Goal: Use online tool/utility: Utilize a website feature to perform a specific function

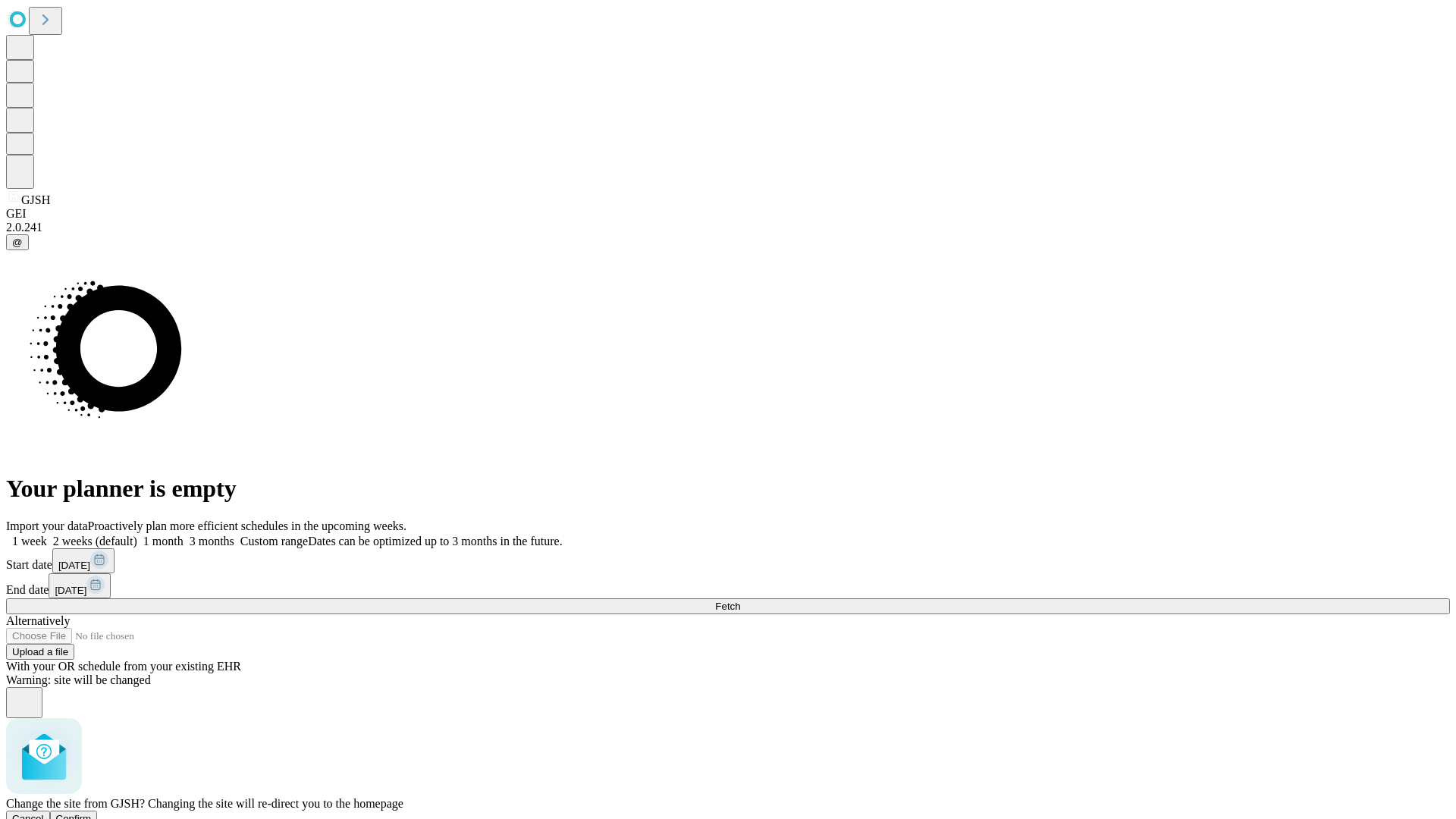
click at [92, 812] on span "Confirm" at bounding box center [74, 818] width 36 height 11
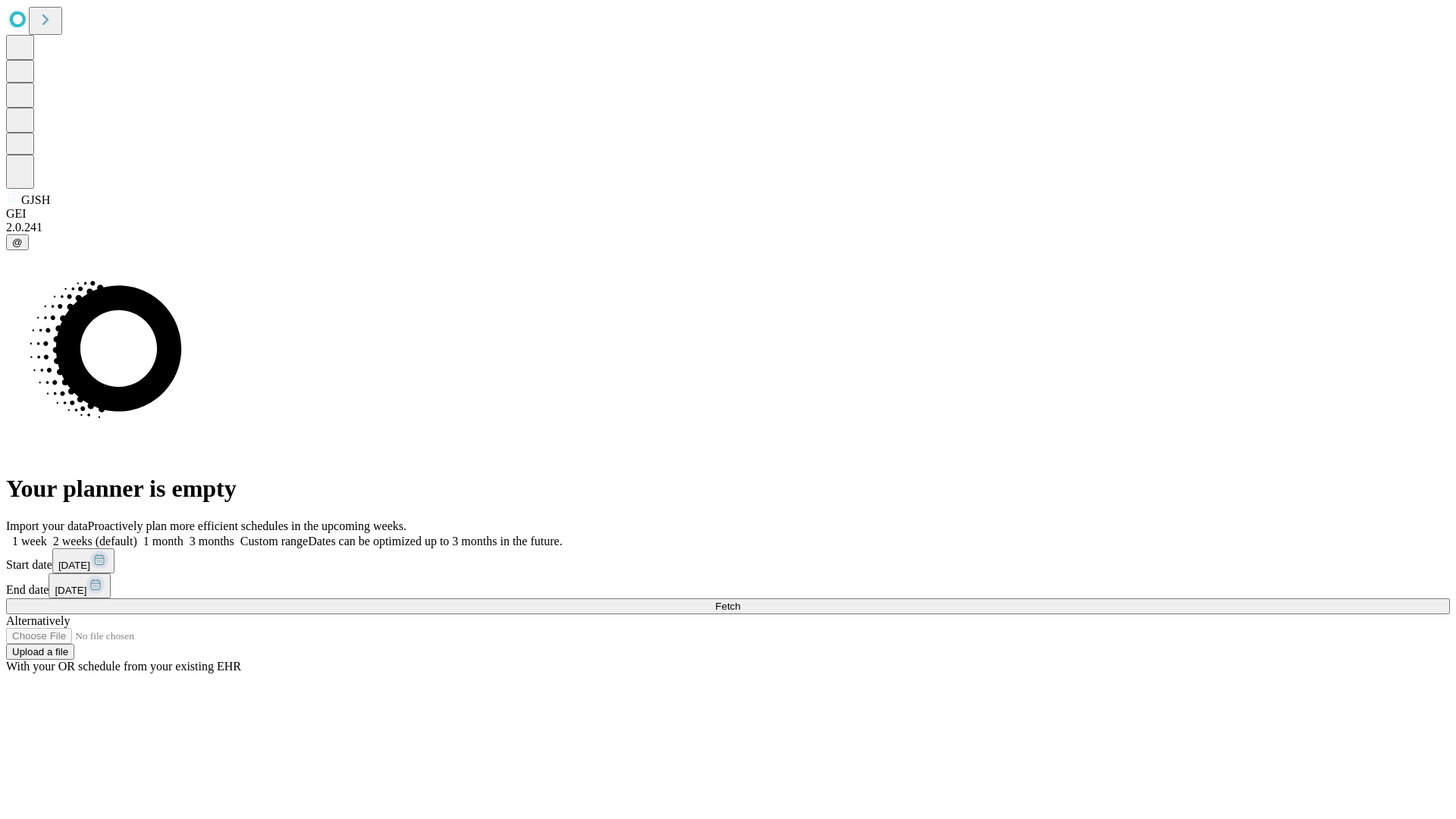
click at [183, 535] on label "1 month" at bounding box center [160, 541] width 46 height 13
click at [740, 601] on span "Fetch" at bounding box center [727, 607] width 25 height 11
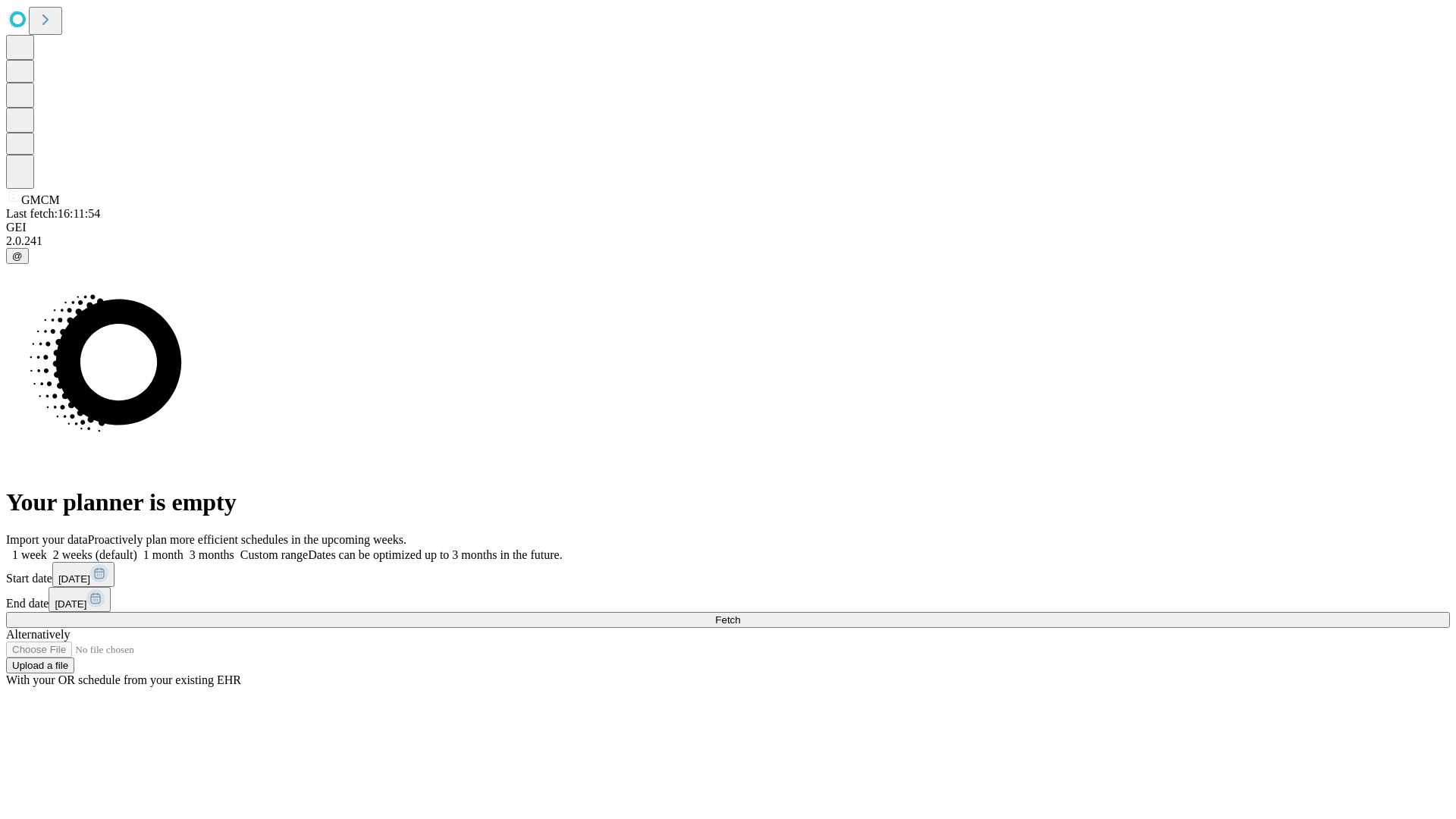
click at [183, 548] on label "1 month" at bounding box center [160, 554] width 46 height 13
click at [740, 614] on span "Fetch" at bounding box center [727, 620] width 25 height 11
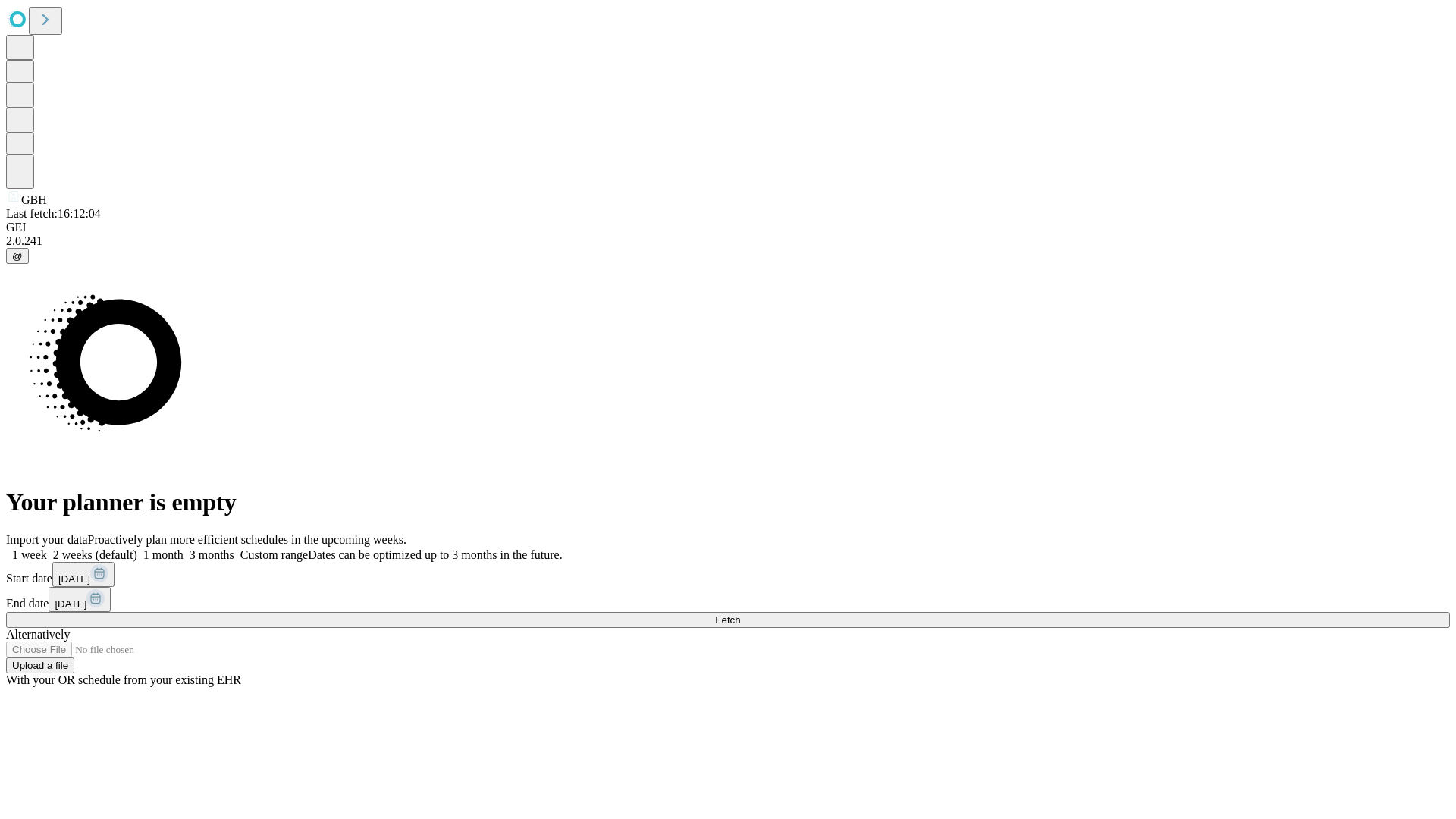
click at [740, 614] on span "Fetch" at bounding box center [727, 620] width 25 height 11
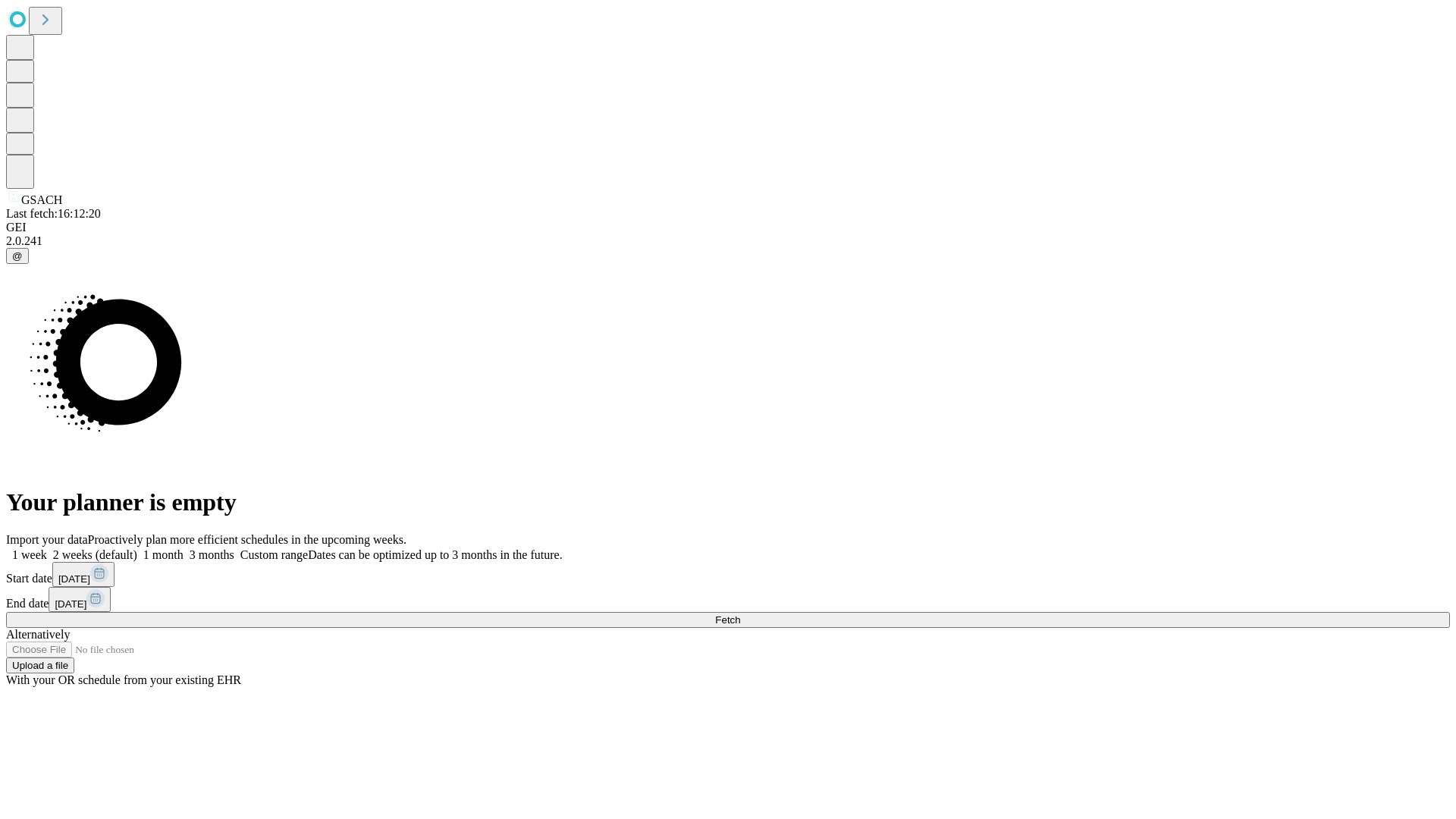
click at [183, 548] on label "1 month" at bounding box center [160, 554] width 46 height 13
click at [740, 614] on span "Fetch" at bounding box center [727, 620] width 25 height 11
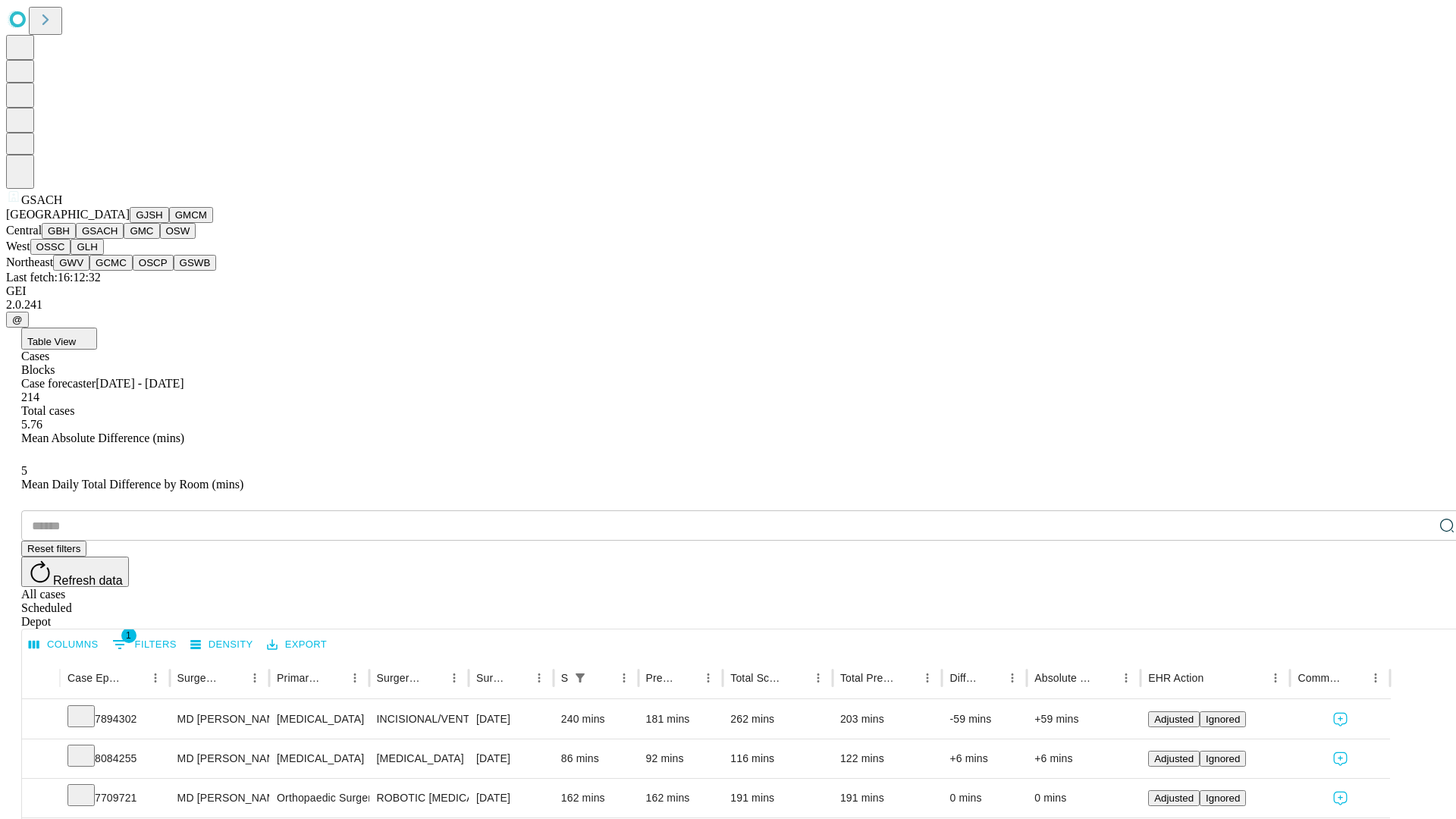
click at [124, 239] on button "GMC" at bounding box center [142, 231] width 36 height 16
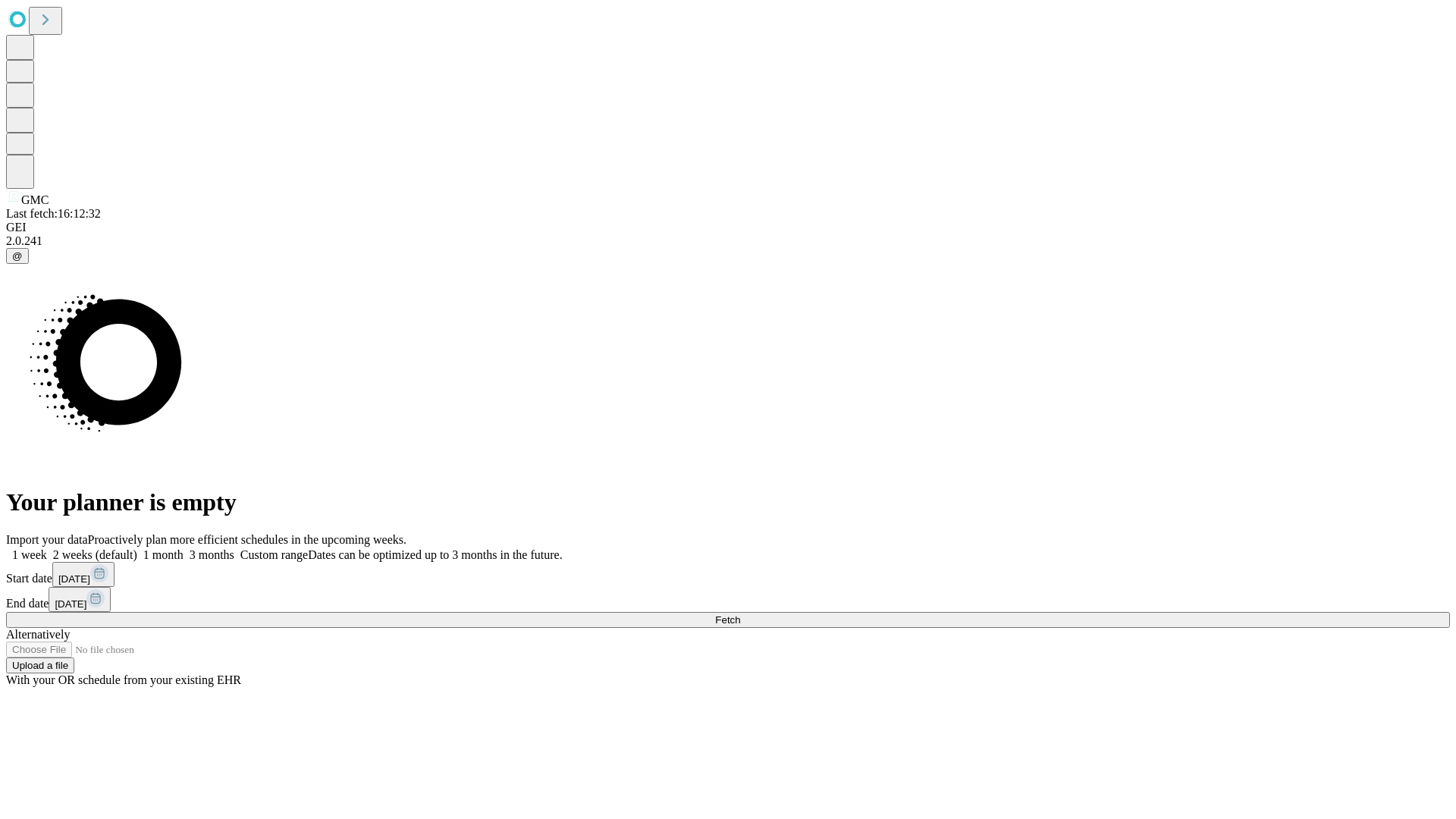
click at [183, 548] on label "1 month" at bounding box center [160, 554] width 46 height 13
click at [740, 614] on span "Fetch" at bounding box center [727, 620] width 25 height 11
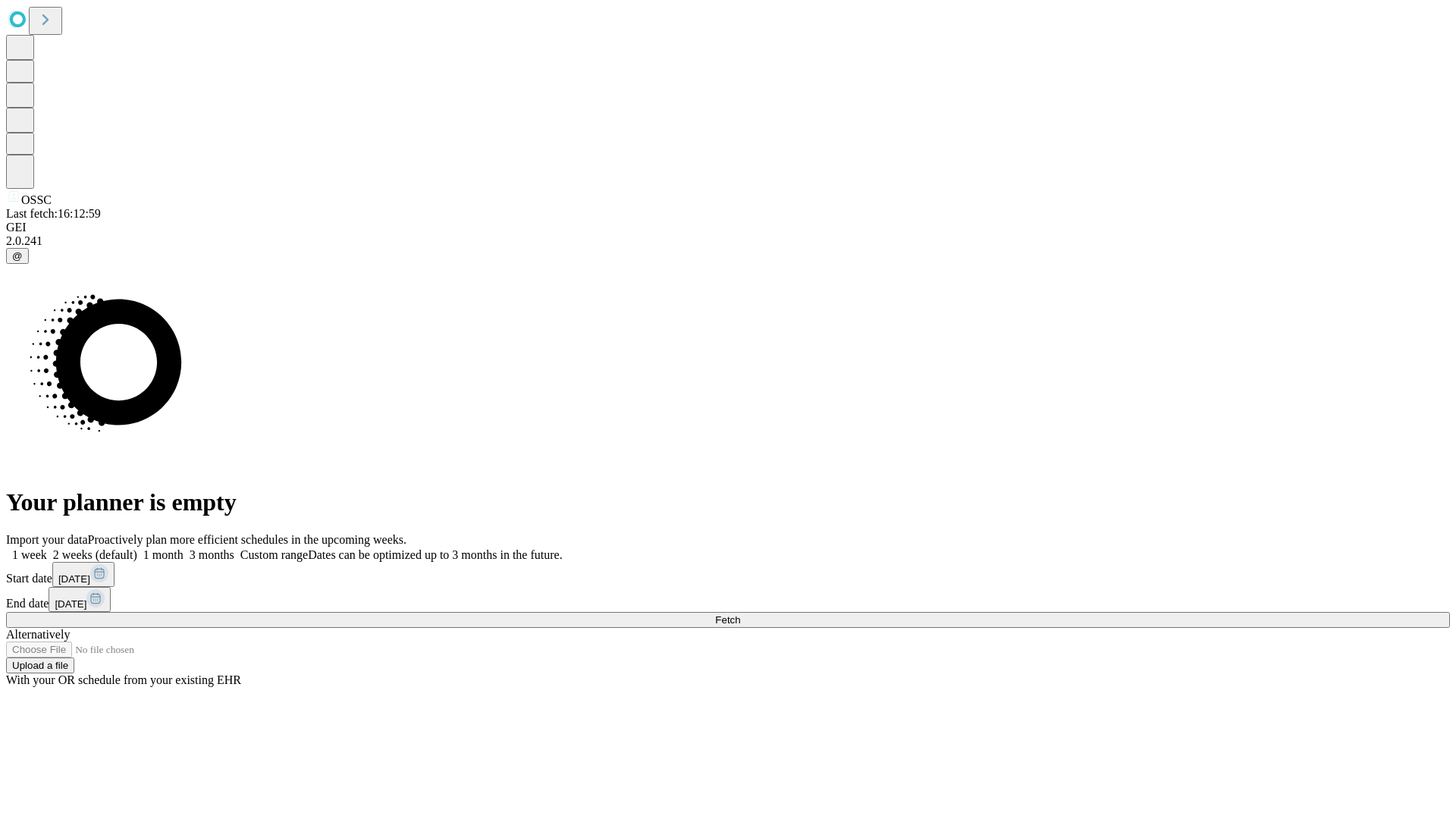
click at [740, 614] on span "Fetch" at bounding box center [727, 620] width 25 height 11
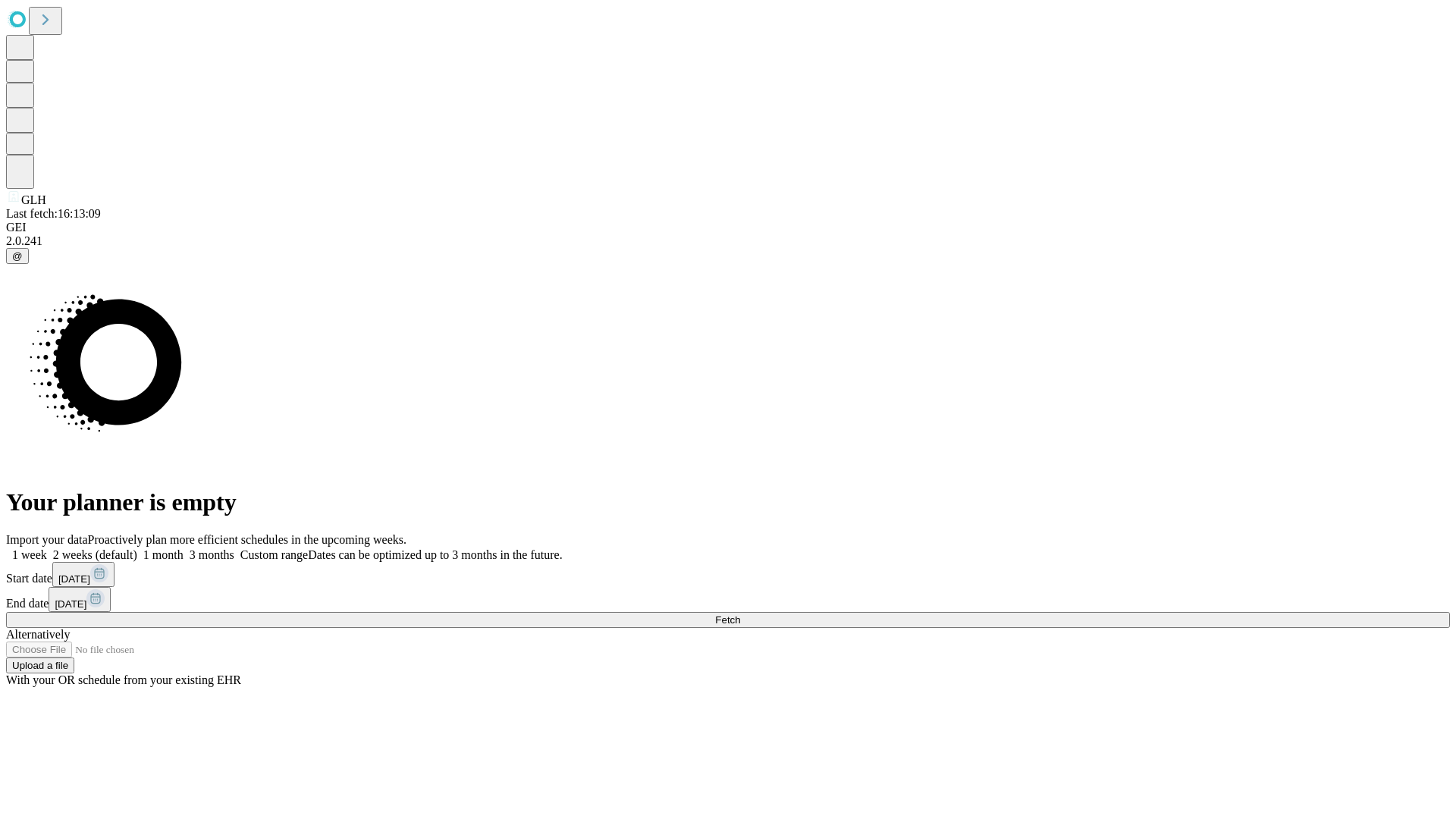
click at [183, 548] on label "1 month" at bounding box center [160, 554] width 46 height 13
click at [740, 614] on span "Fetch" at bounding box center [727, 620] width 25 height 11
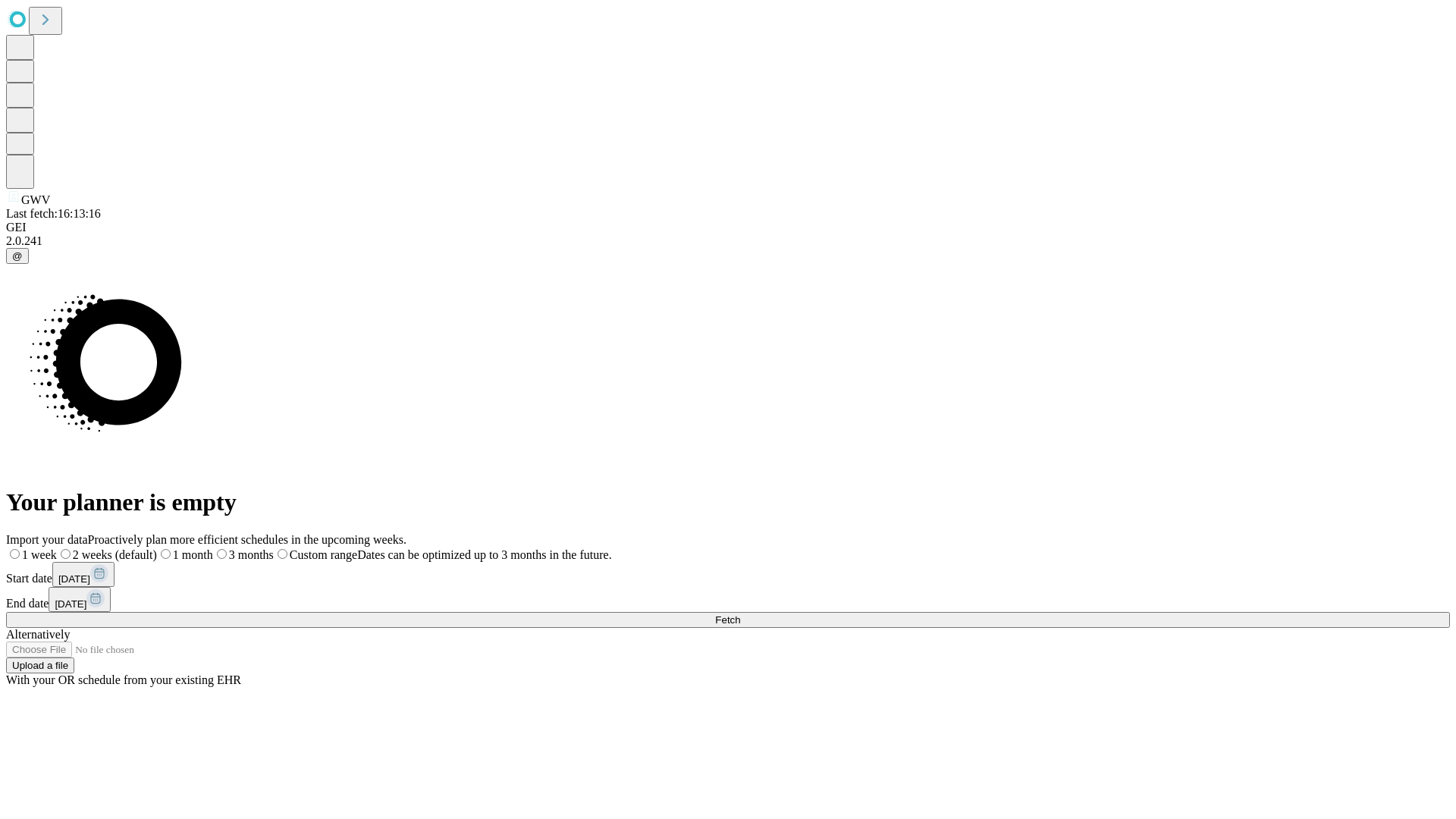
click at [213, 548] on label "1 month" at bounding box center [185, 554] width 56 height 13
click at [740, 614] on span "Fetch" at bounding box center [727, 620] width 25 height 11
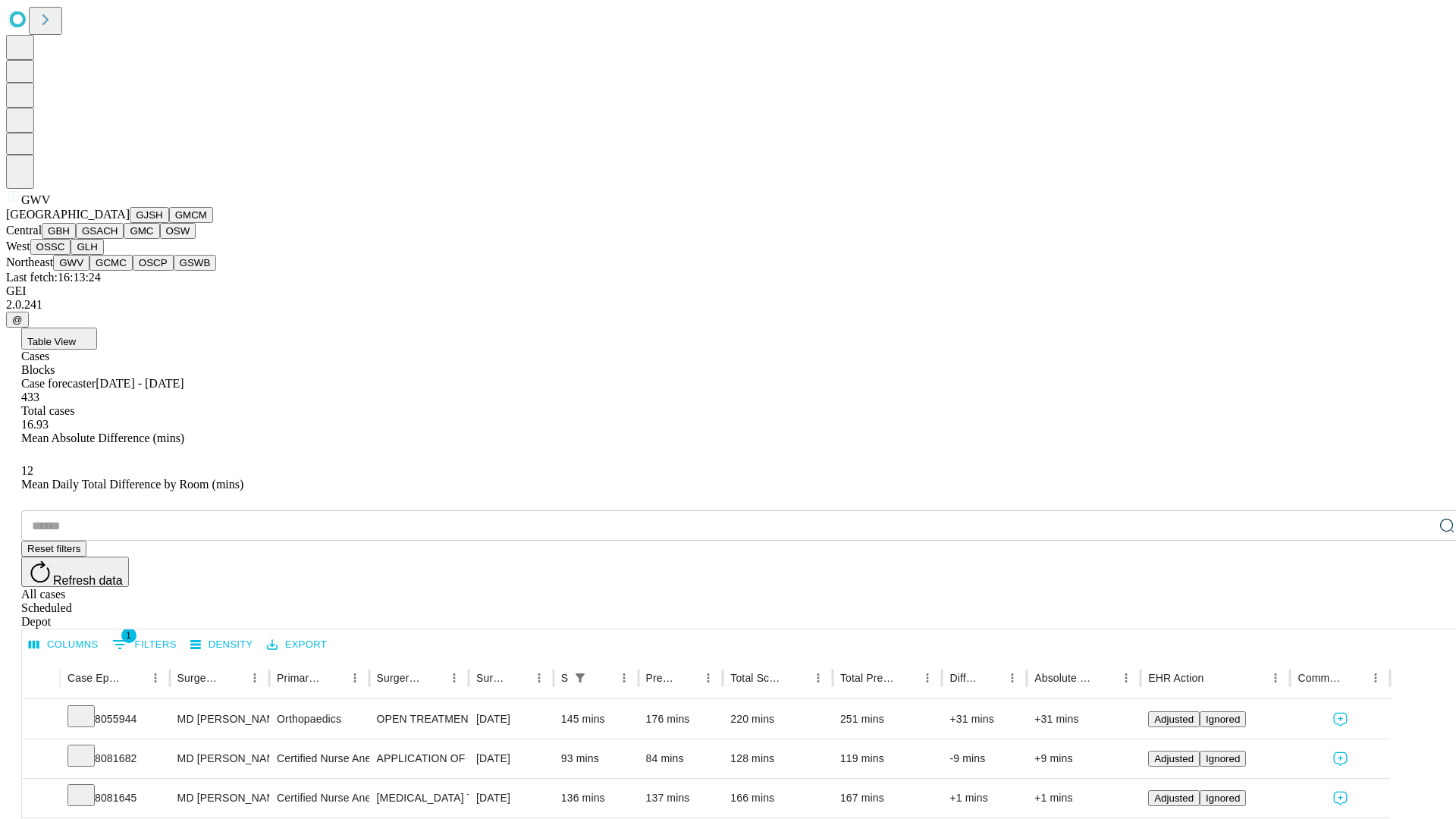
click at [117, 271] on button "GCMC" at bounding box center [111, 263] width 43 height 16
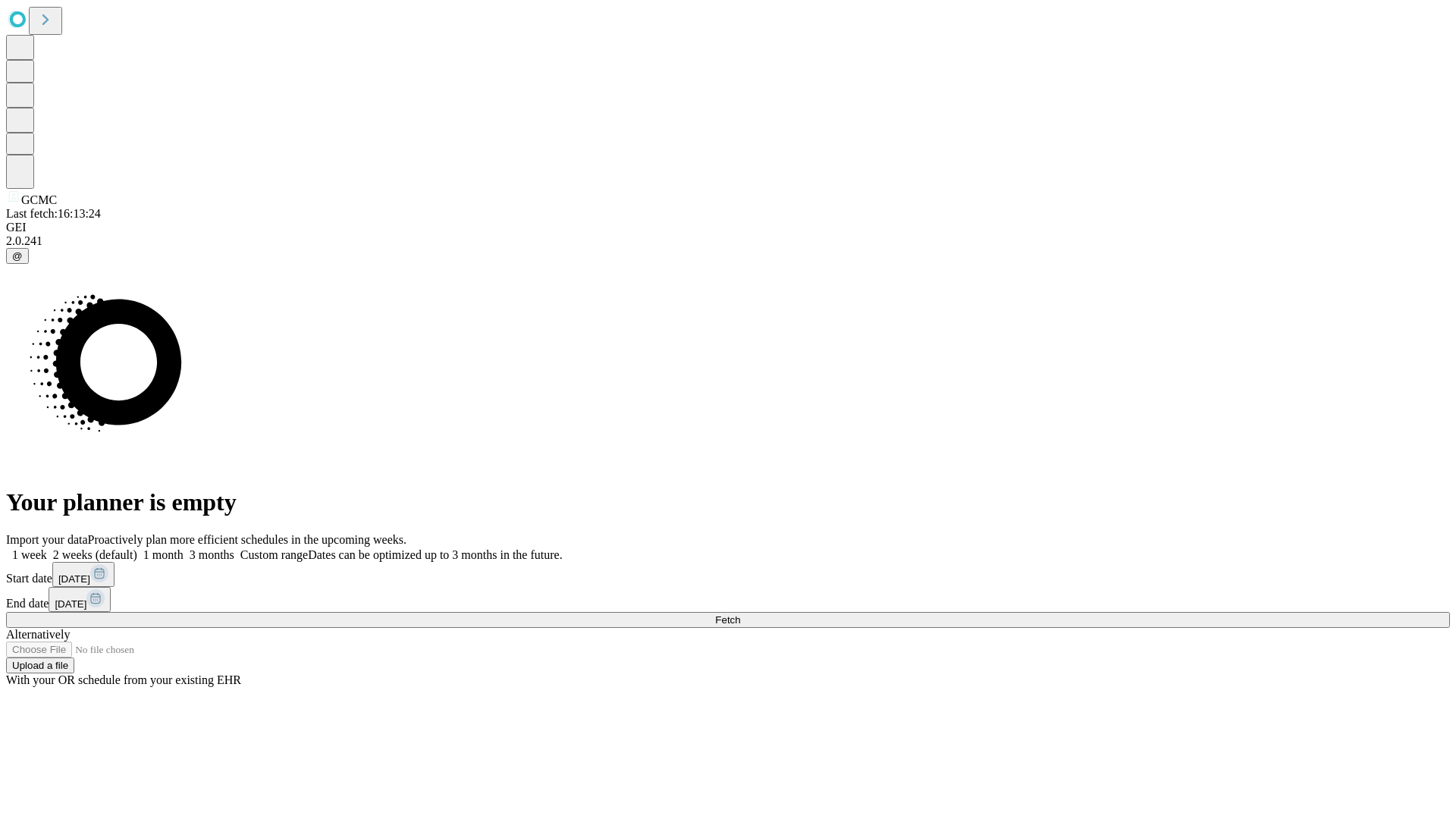
click at [740, 614] on span "Fetch" at bounding box center [727, 620] width 25 height 11
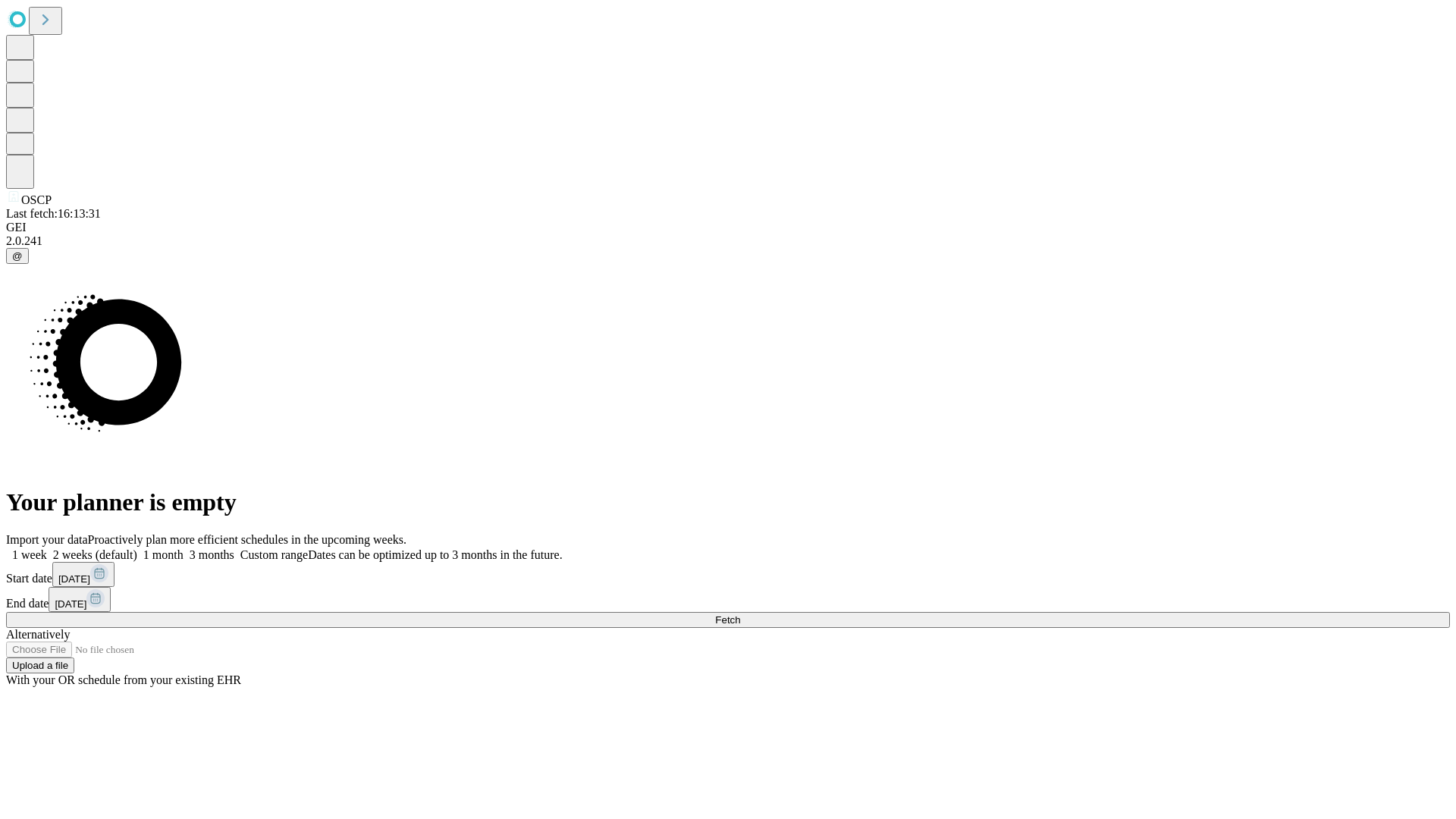
click at [183, 548] on label "1 month" at bounding box center [160, 554] width 46 height 13
click at [740, 614] on span "Fetch" at bounding box center [727, 620] width 25 height 11
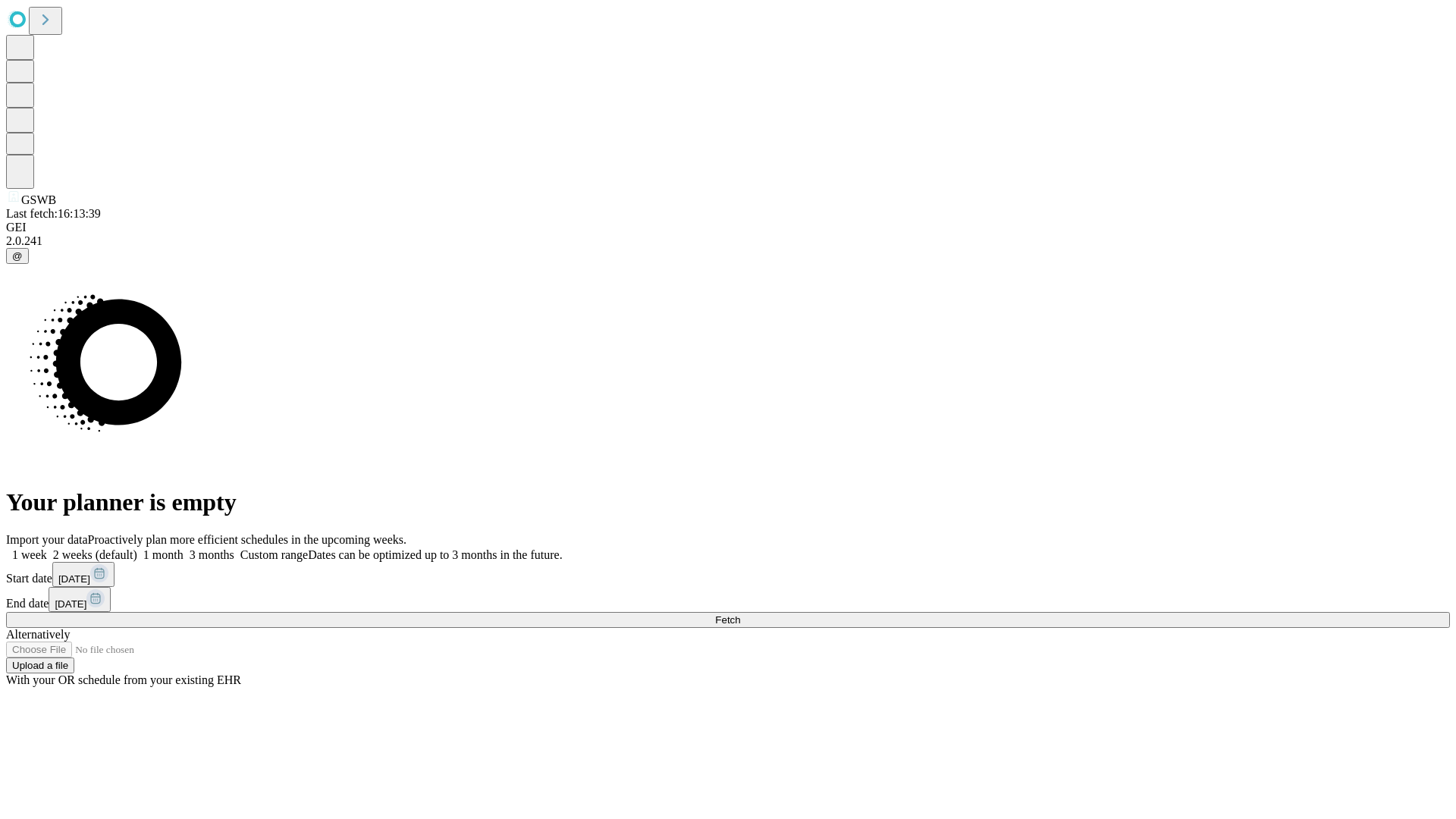
click at [183, 548] on label "1 month" at bounding box center [160, 554] width 46 height 13
click at [740, 614] on span "Fetch" at bounding box center [727, 620] width 25 height 11
